Goal: Information Seeking & Learning: Find specific page/section

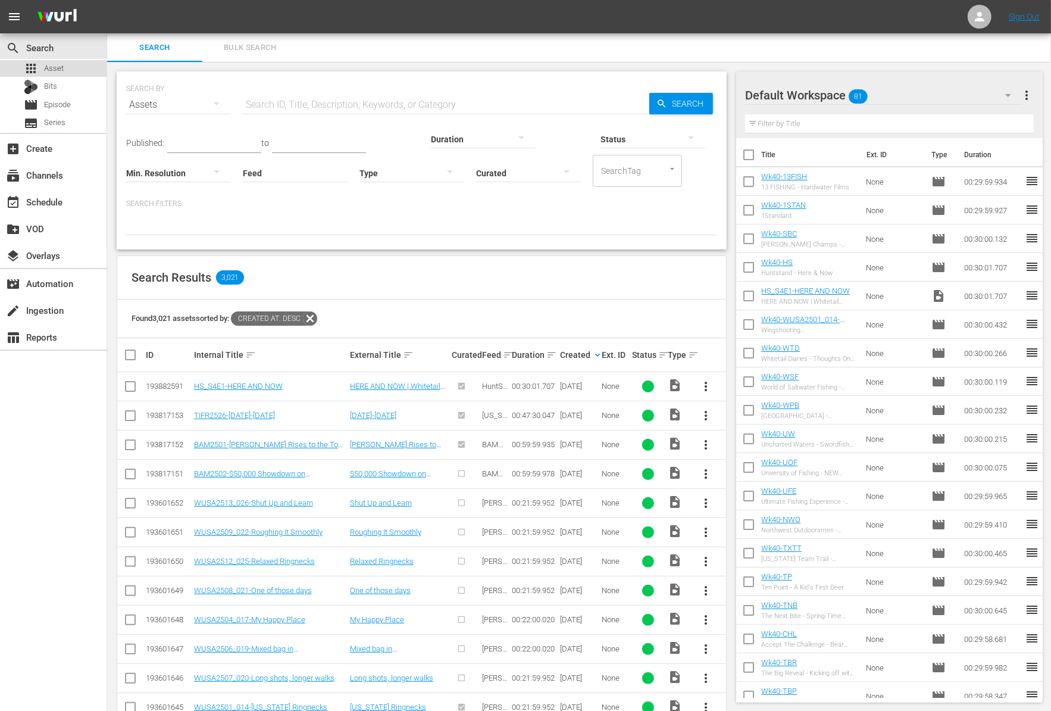
click at [58, 67] on span "Asset" at bounding box center [54, 68] width 20 height 12
click at [302, 100] on input "text" at bounding box center [446, 104] width 406 height 29
paste input "Aoudad and Deer Hunting Adventures"
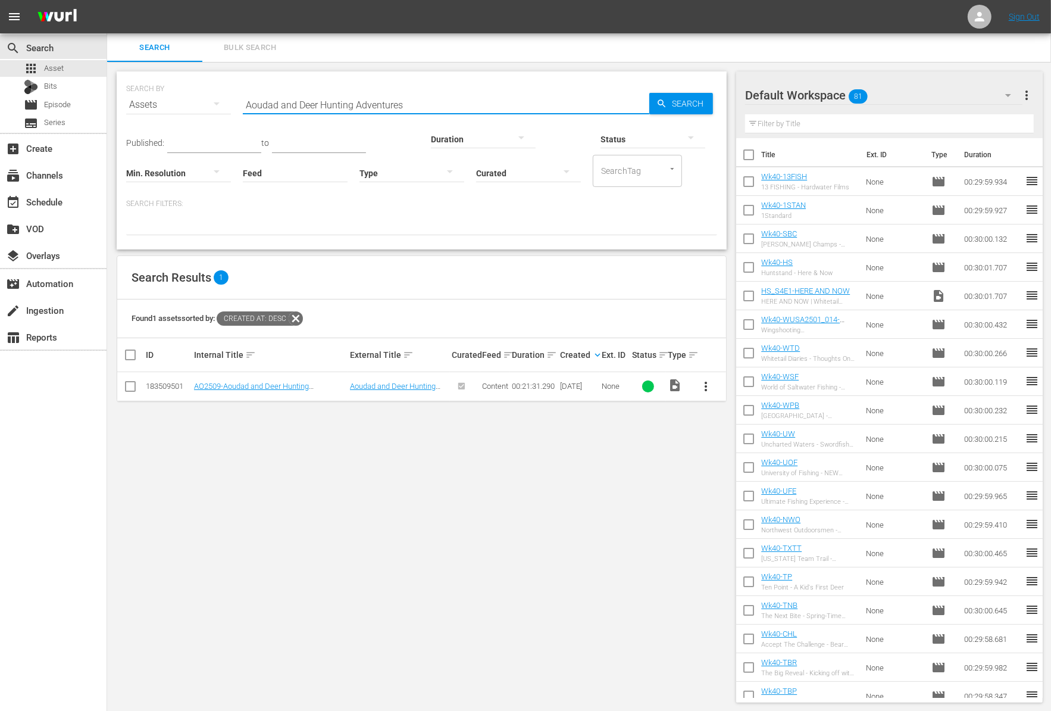
click at [387, 105] on input "Aoudad and Deer Hunting Adventures" at bounding box center [446, 104] width 406 height 29
paste input "Lake Mohave"
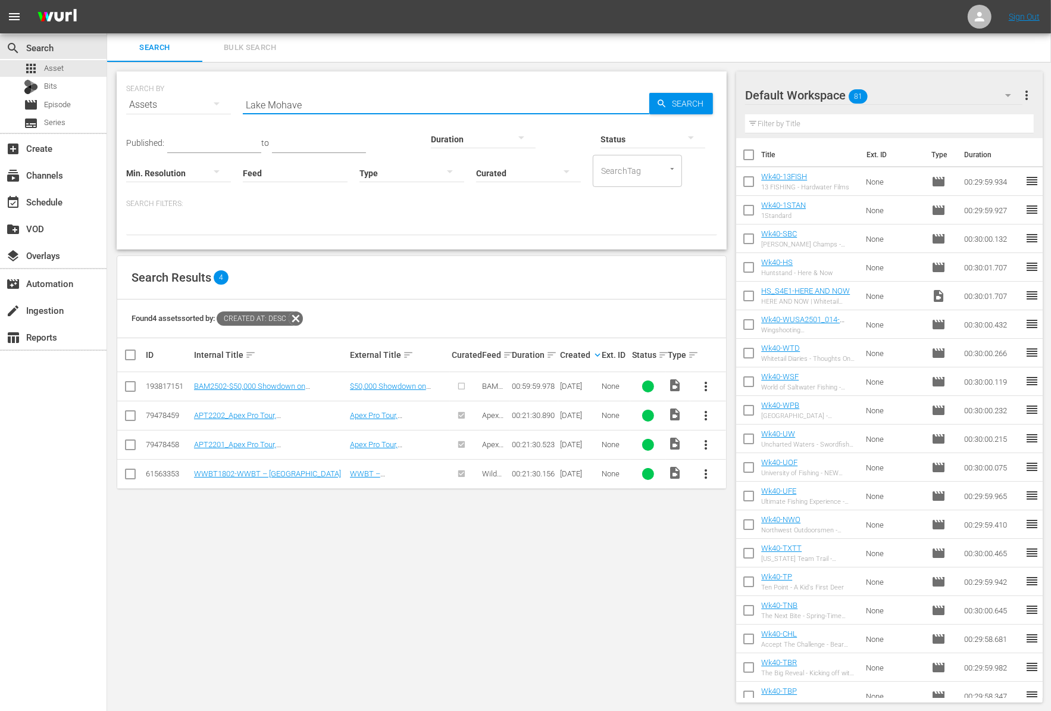
click at [368, 92] on input "Lake Mohave" at bounding box center [446, 104] width 406 height 29
paste input "Hunting Whitetail Deer With .44 Mag Lever Action Rifles"
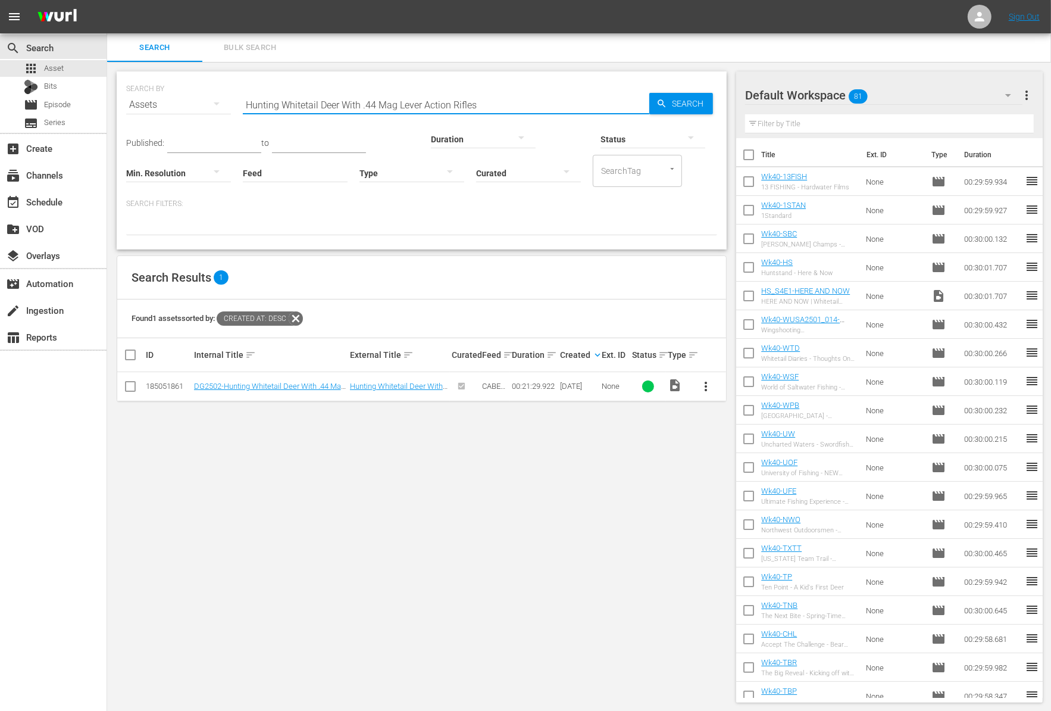
click at [384, 101] on input "Hunting Whitetail Deer With .44 Mag Lever Action Rifles" at bounding box center [446, 104] width 406 height 29
paste input "Tarpon Springs Making Things Happen"
click at [427, 105] on input "Tarpon Springs Making Things Happen" at bounding box center [446, 104] width 406 height 29
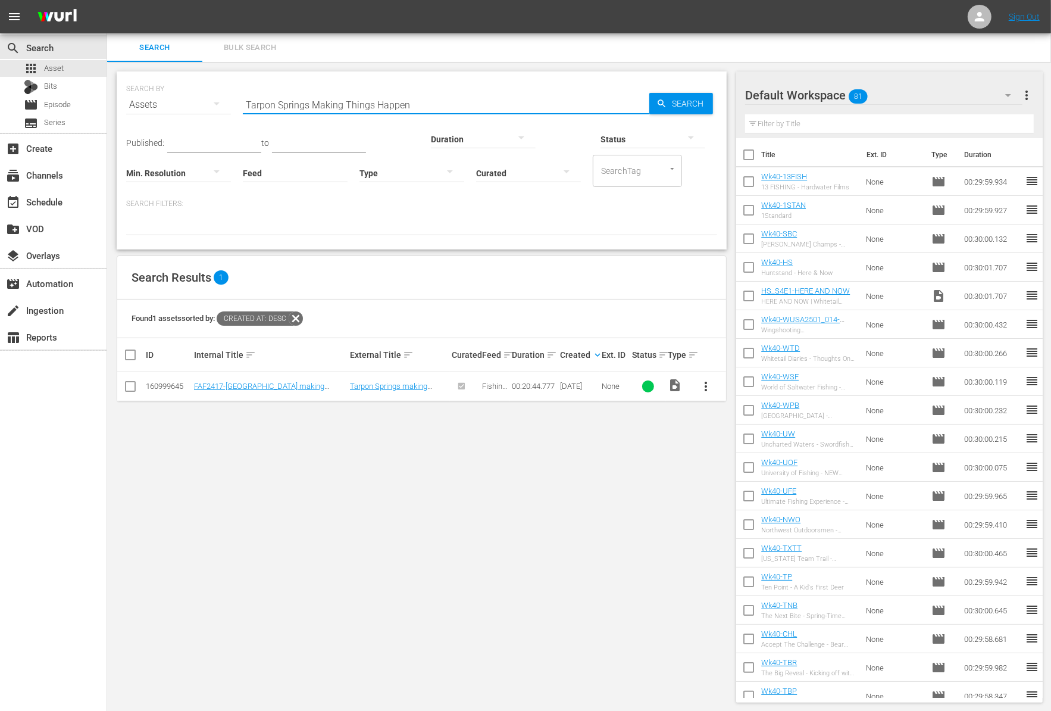
click at [427, 105] on input "Tarpon Springs Making Things Happen" at bounding box center [446, 104] width 406 height 29
paste input "Epic Bucket-List Hunts in [GEOGRAPHIC_DATA]"
click at [448, 93] on input "Epic Bucket-List Hunts in [GEOGRAPHIC_DATA]" at bounding box center [446, 104] width 406 height 29
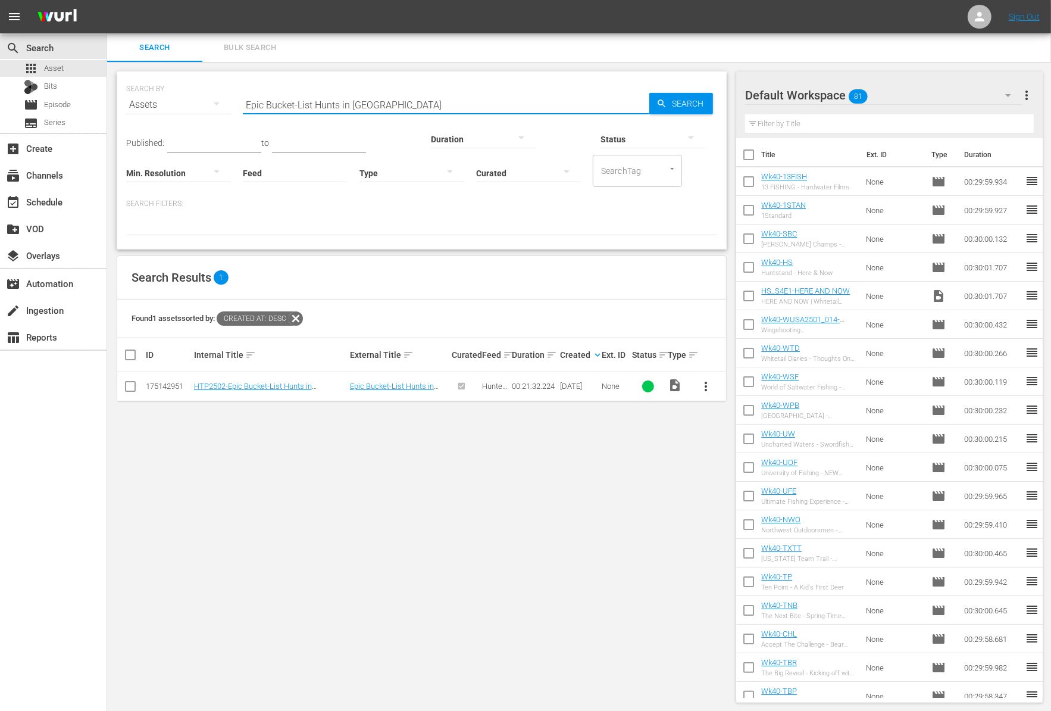
click at [448, 93] on input "Epic Bucket-List Hunts in [GEOGRAPHIC_DATA]" at bounding box center [446, 104] width 406 height 29
paste input "The [PERSON_NAME] Freak"
click at [306, 108] on input "The [PERSON_NAME] Freak" at bounding box center [446, 104] width 406 height 29
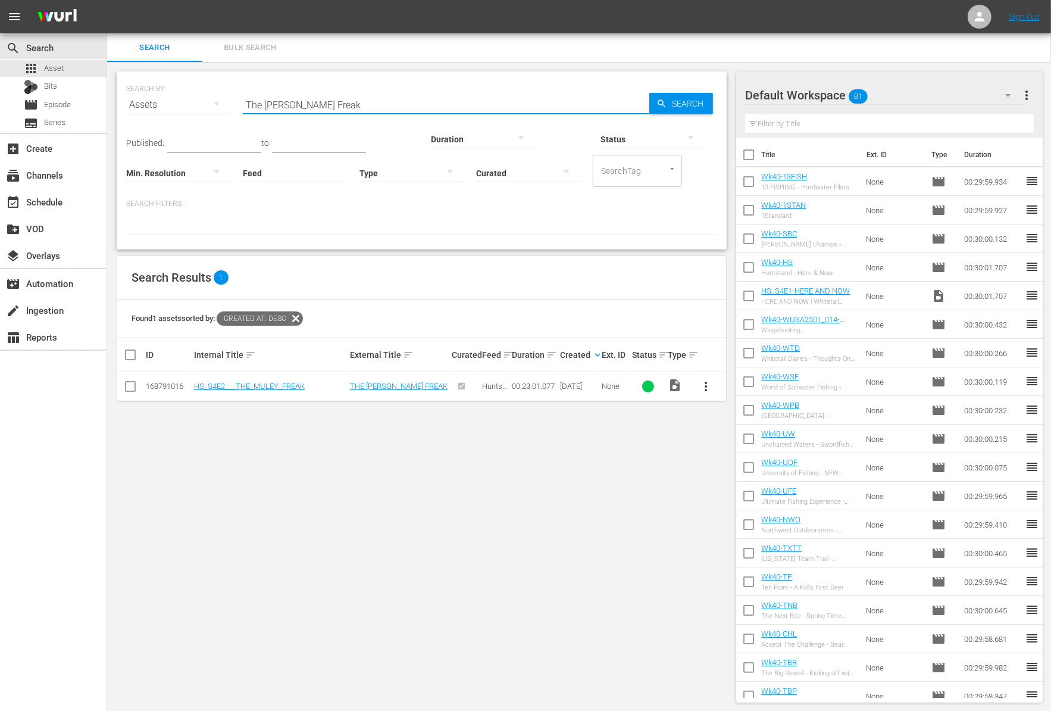
paste input "Muzzleloader Madness"
click at [392, 101] on input "Muzzleloader Madness" at bounding box center [446, 104] width 406 height 29
paste input "Chasing GIANTS in the Big Rock Blue [PERSON_NAME] Tournament"
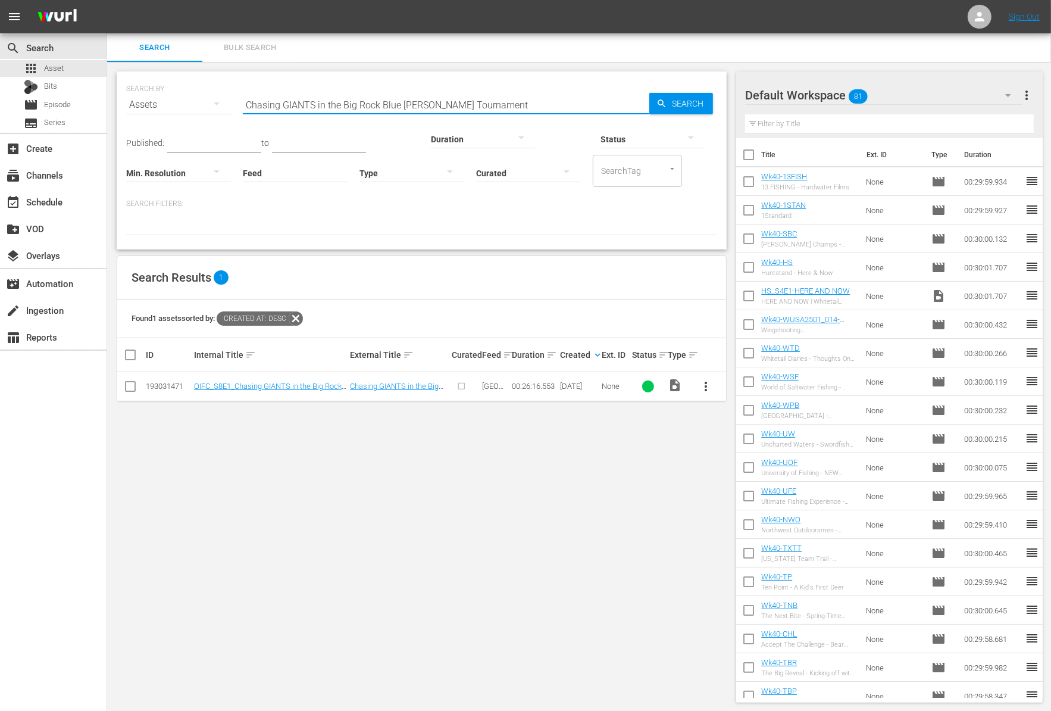
click at [406, 93] on input "Chasing GIANTS in the Big Rock Blue [PERSON_NAME] Tournament" at bounding box center [446, 104] width 406 height 29
paste input "Deer and Ducks"
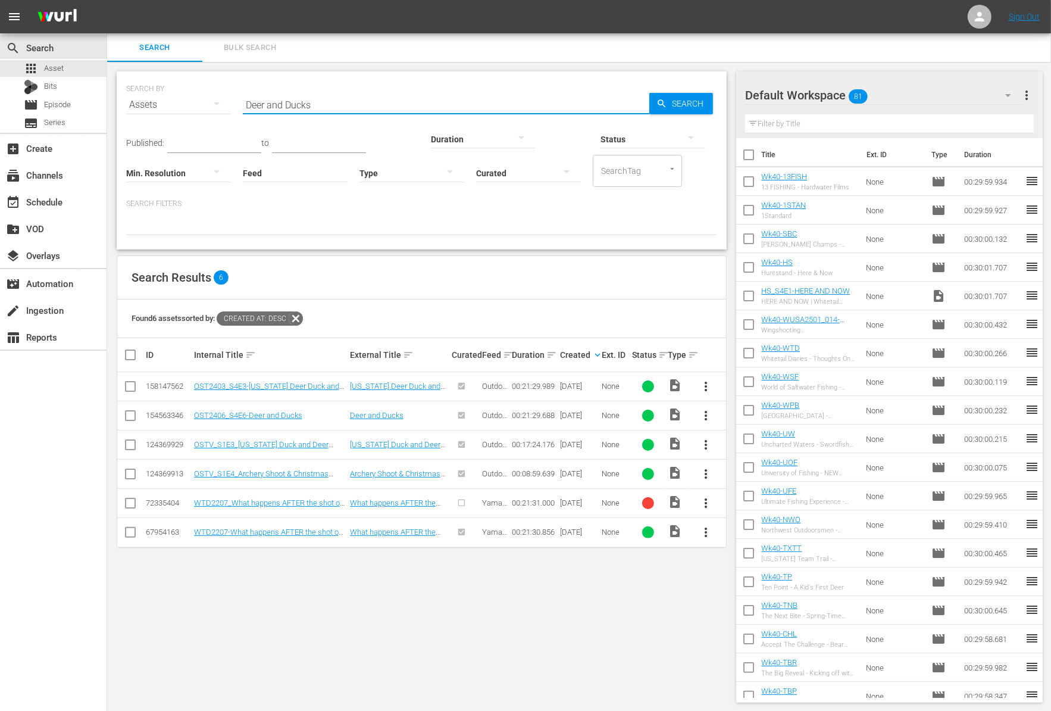
click at [344, 93] on input "Deer and Ducks" at bounding box center [446, 104] width 406 height 29
paste input "[US_STATE] Island Adventure 2"
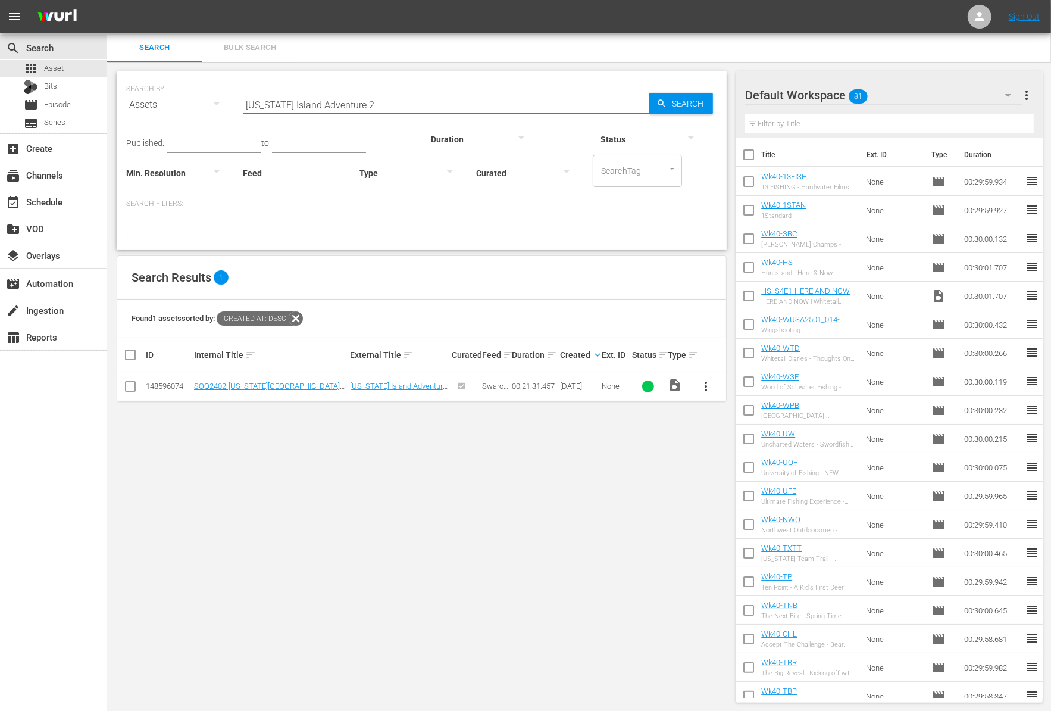
click at [374, 101] on input "[US_STATE] Island Adventure 2" at bounding box center [446, 104] width 406 height 29
paste input "Blaze"
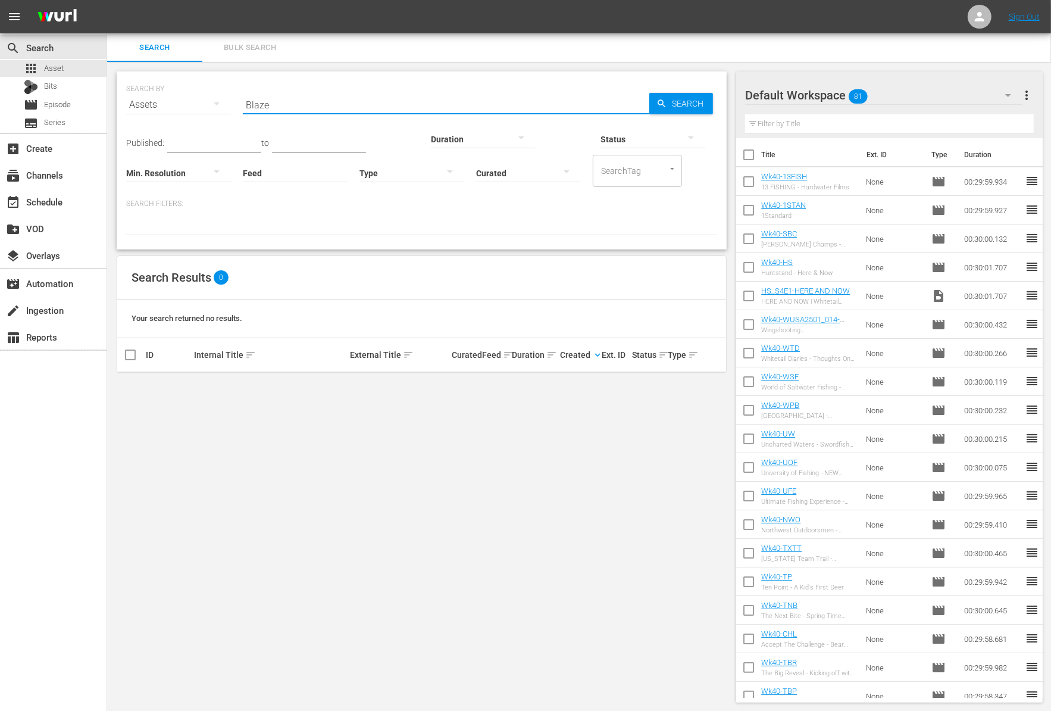
click at [302, 107] on input "Blaze" at bounding box center [446, 104] width 406 height 29
click at [336, 104] on input "Blaze" at bounding box center [446, 104] width 406 height 29
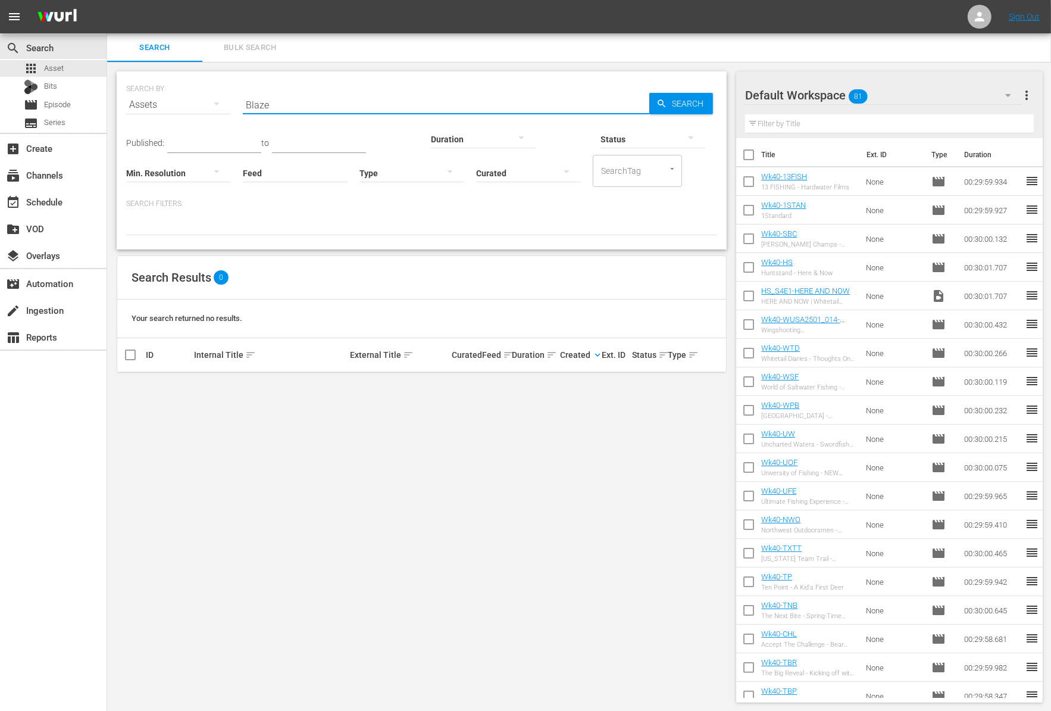
click at [336, 104] on input "Blaze" at bounding box center [446, 104] width 406 height 29
paste input "Full Circl"
click at [358, 104] on input "Full Circle" at bounding box center [446, 104] width 406 height 29
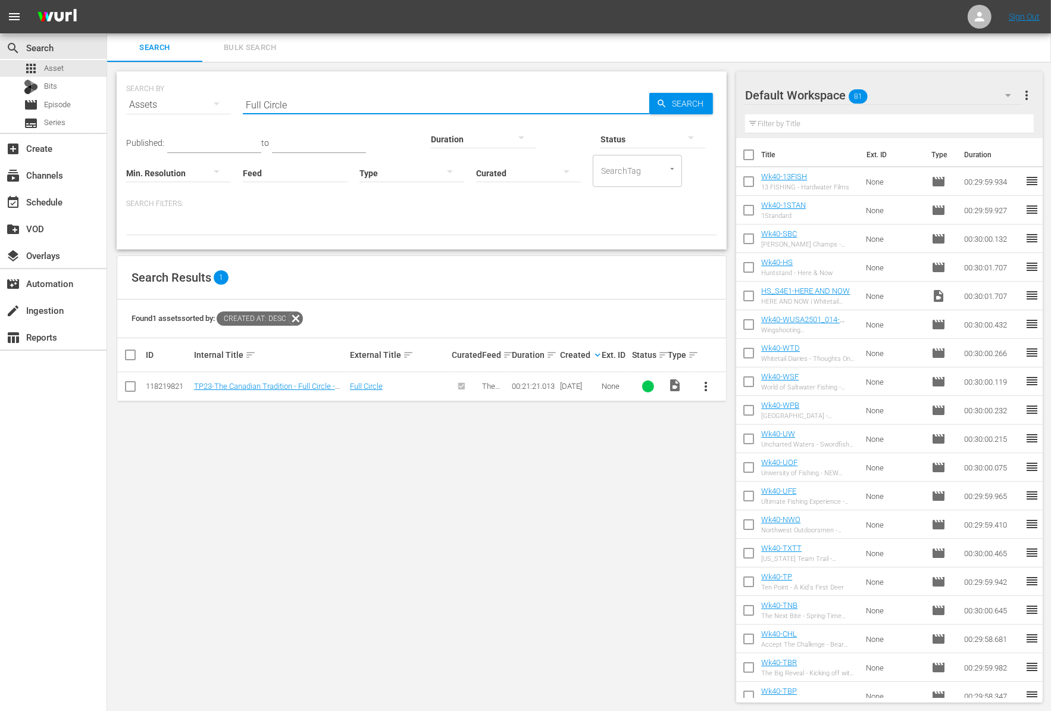
paste input "Coastal Coho"
click at [471, 102] on input "Coastal Coho" at bounding box center [446, 104] width 406 height 29
paste input "MANTA RAYS"
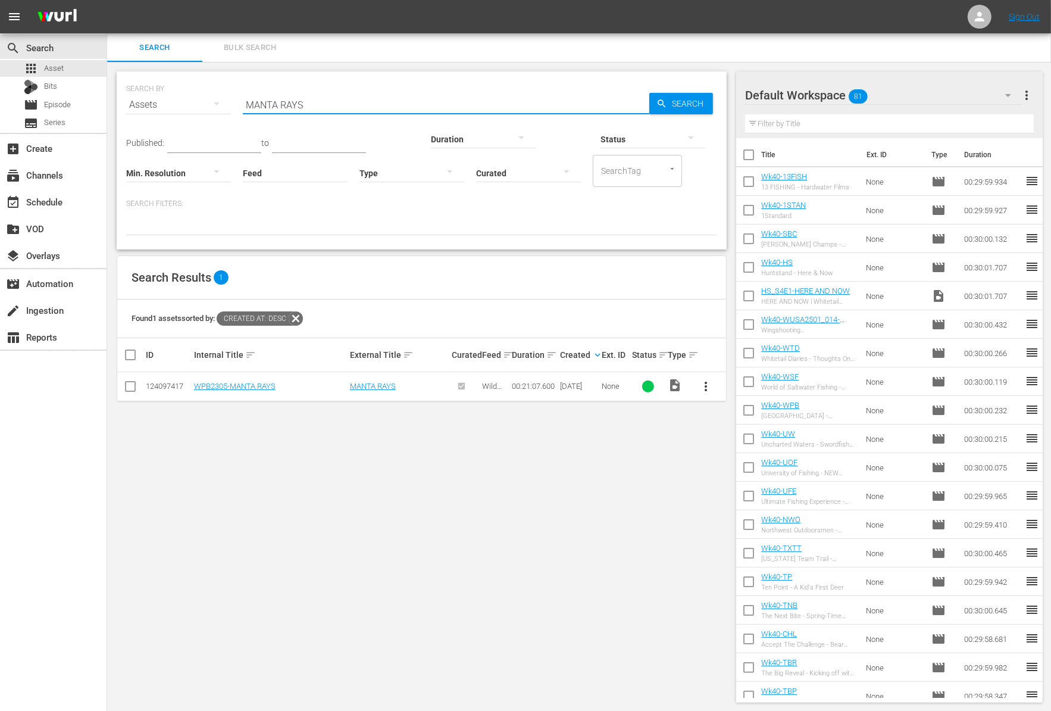
click at [426, 94] on input "MANTA RAYS" at bounding box center [446, 104] width 406 height 29
paste input "Crossbow Deer Hunting With the all new 2025 Ten Point Turbo X"
click at [411, 97] on input "Crossbow Deer Hunting With the all new 2025 Ten Point Turbo X" at bounding box center [446, 104] width 406 height 29
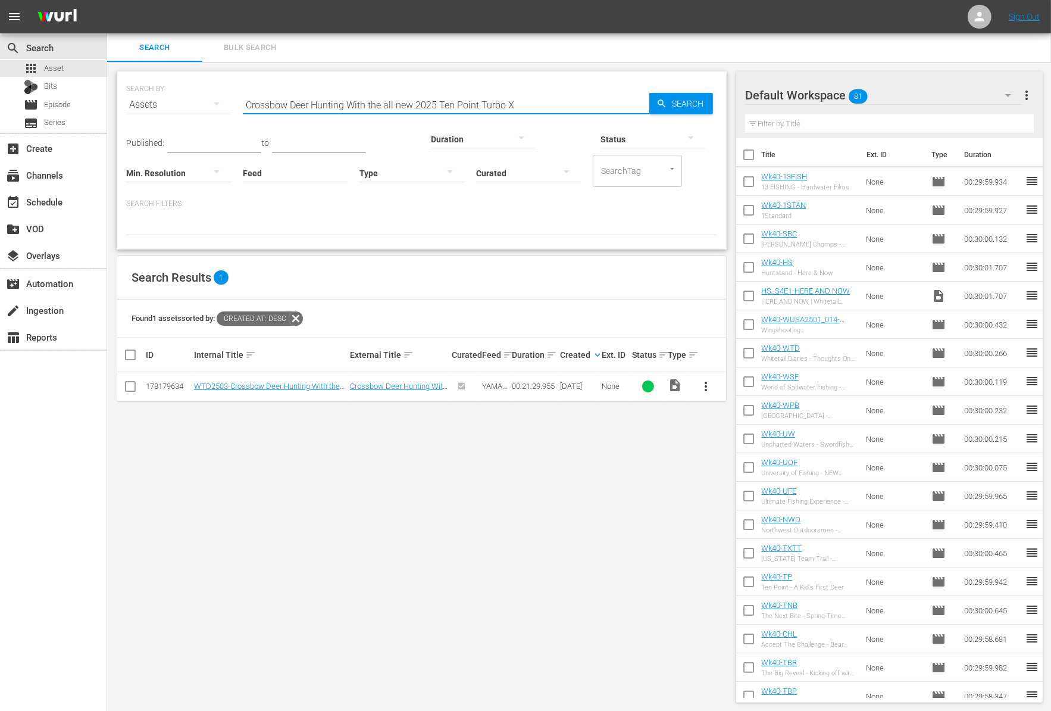
click at [411, 97] on input "Crossbow Deer Hunting With the all new 2025 Ten Point Turbo X" at bounding box center [446, 104] width 406 height 29
paste input "Friends and fellowship, [US_STATE] Style"
type input "Friends and fellowship, [US_STATE] Style"
